Goal: Transaction & Acquisition: Obtain resource

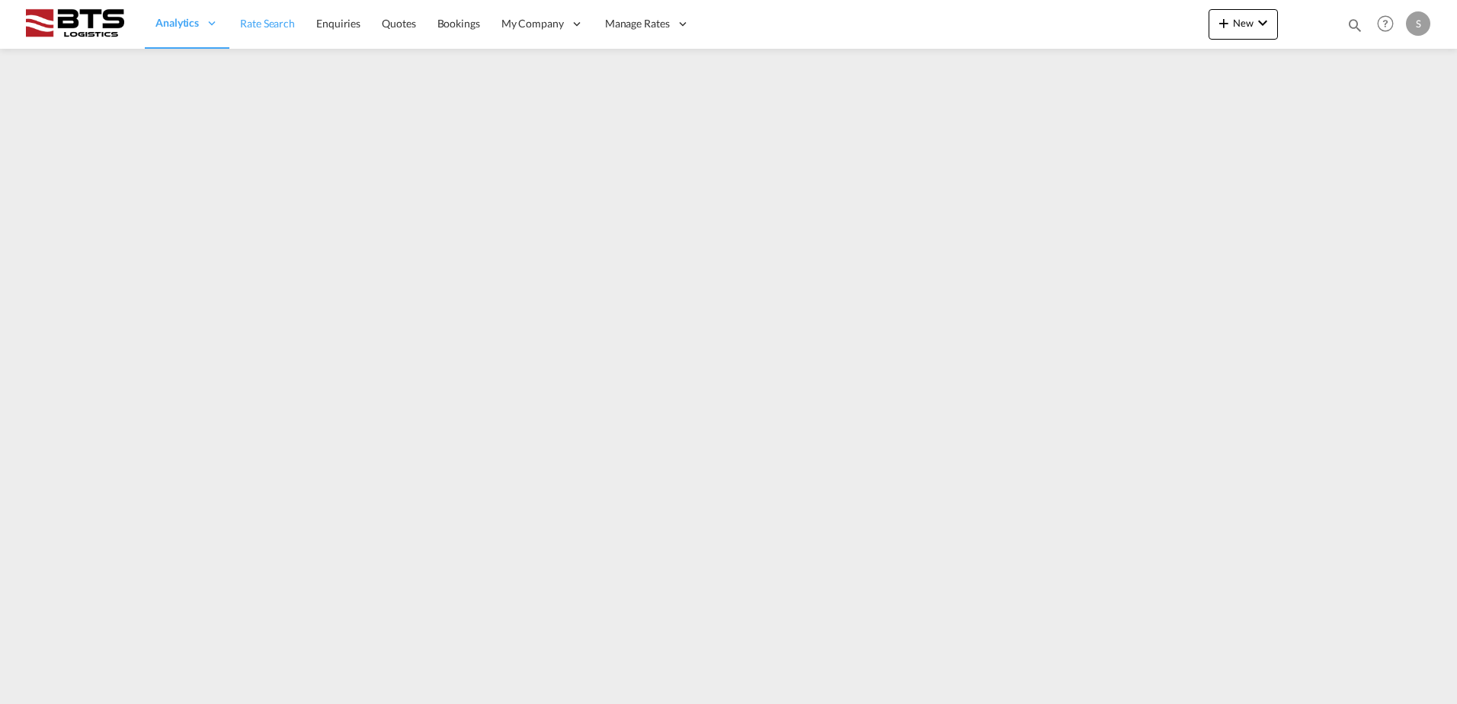
click at [263, 30] on span "Rate Search" at bounding box center [267, 23] width 55 height 13
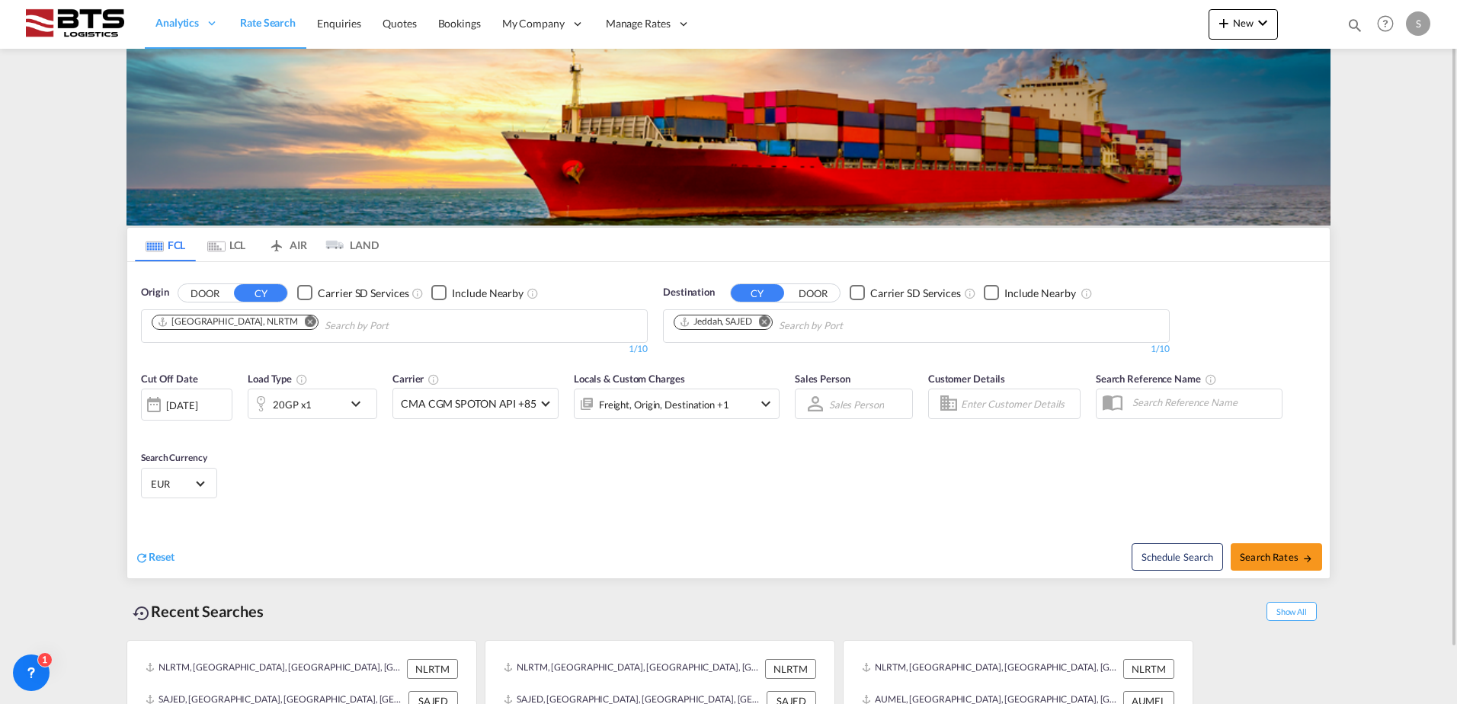
click at [181, 401] on div "[DATE]" at bounding box center [181, 406] width 31 height 14
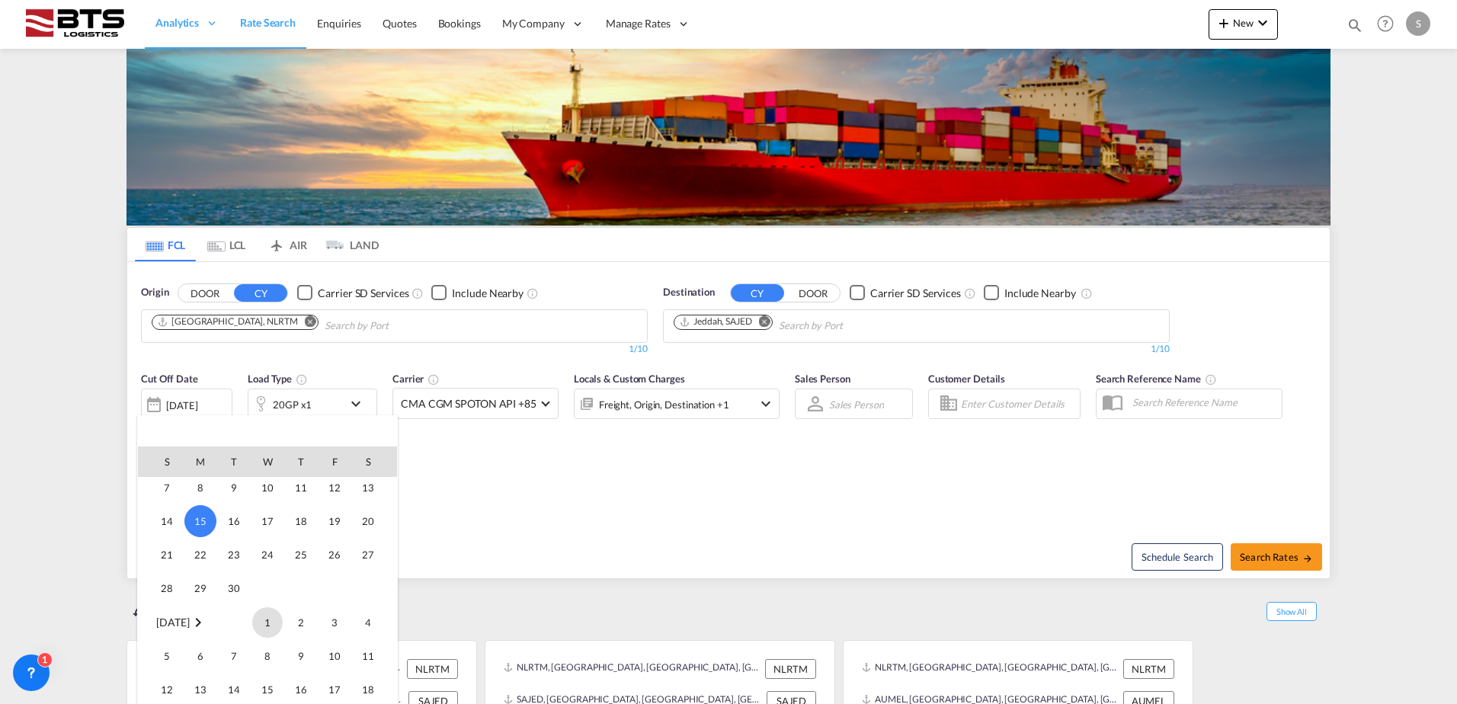
scroll to position [682, 0]
drag, startPoint x: 262, startPoint y: 624, endPoint x: 404, endPoint y: 552, distance: 159.2
click at [263, 624] on span "1" at bounding box center [267, 620] width 30 height 30
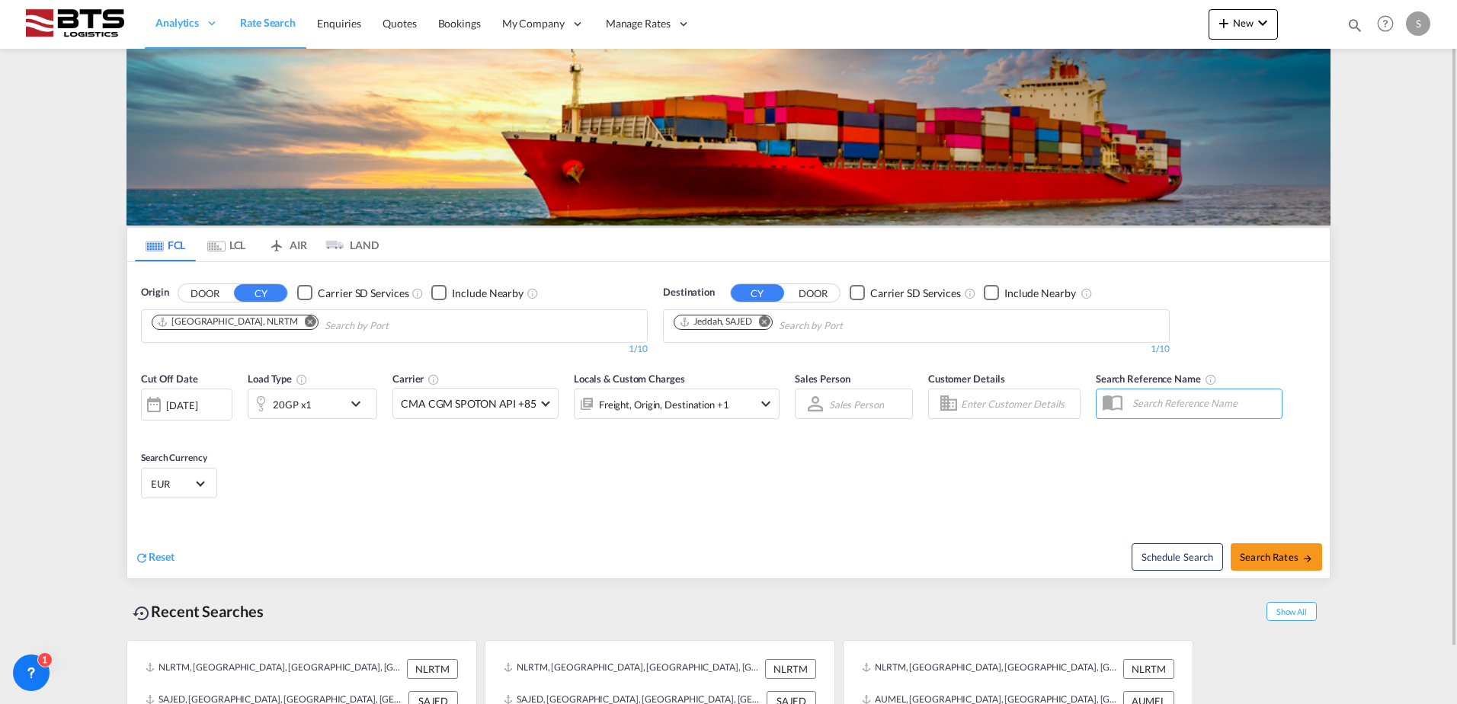
click at [568, 486] on div "Cut Off Date [DATE] [DATE] Load Type 20GP x1 Carrier CMA CGM SPOTON API +85 Onl…" at bounding box center [728, 438] width 1203 height 149
click at [1287, 566] on button "Search Rates" at bounding box center [1276, 556] width 91 height 27
type input "NLRTM to SAJED / [DATE]"
